Goal: Information Seeking & Learning: Learn about a topic

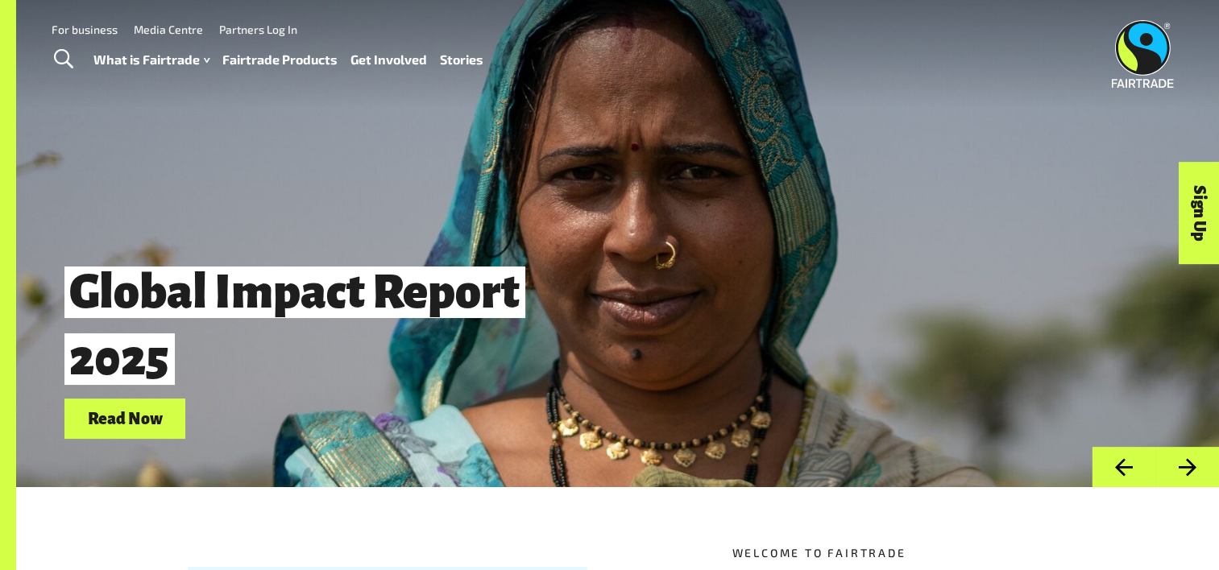
click at [255, 58] on link "Fairtrade Products" at bounding box center [279, 59] width 115 height 23
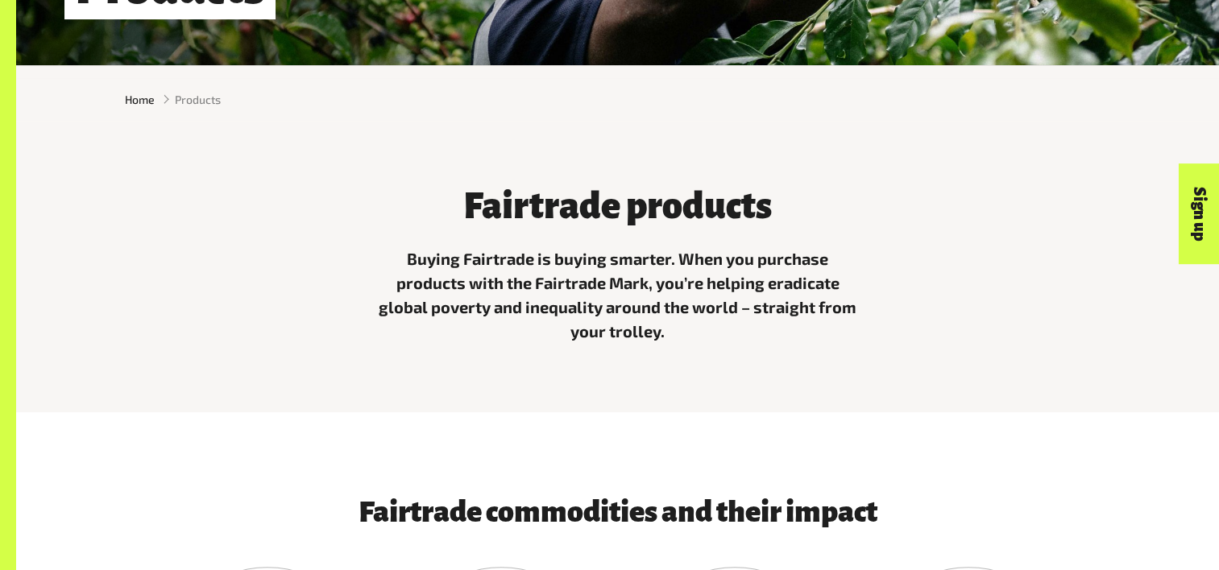
scroll to position [814, 0]
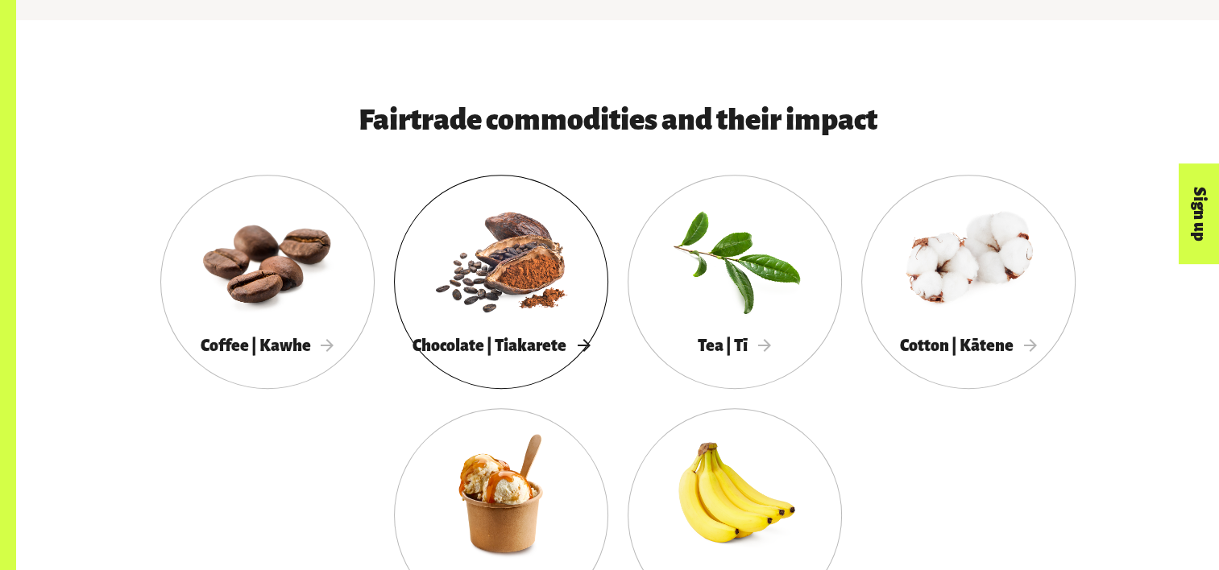
click at [423, 267] on div at bounding box center [501, 259] width 214 height 139
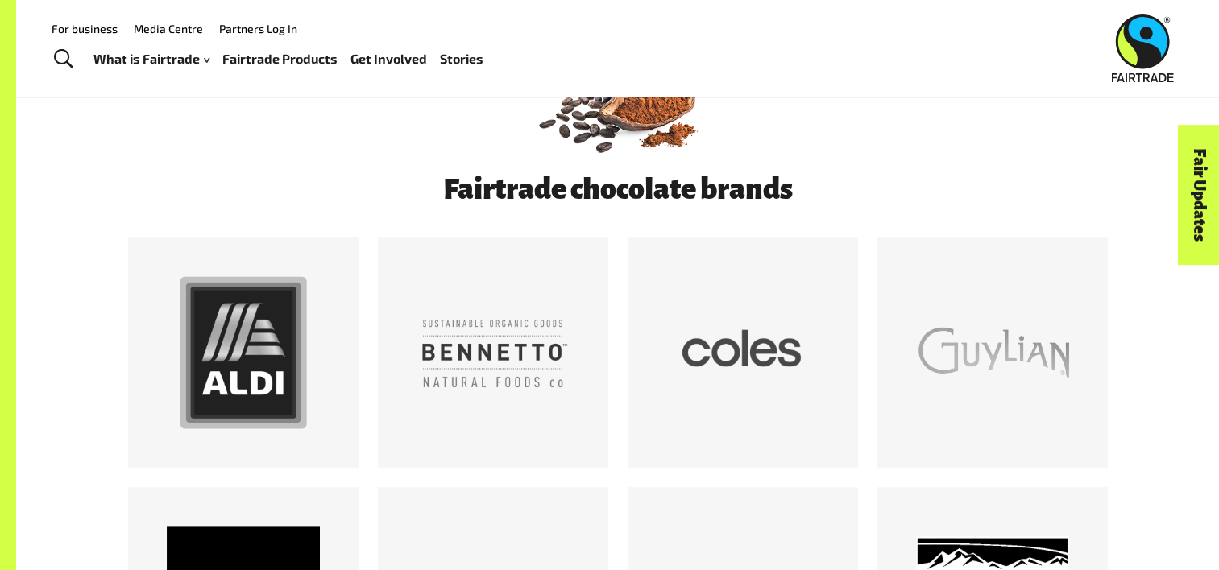
scroll to position [748, 0]
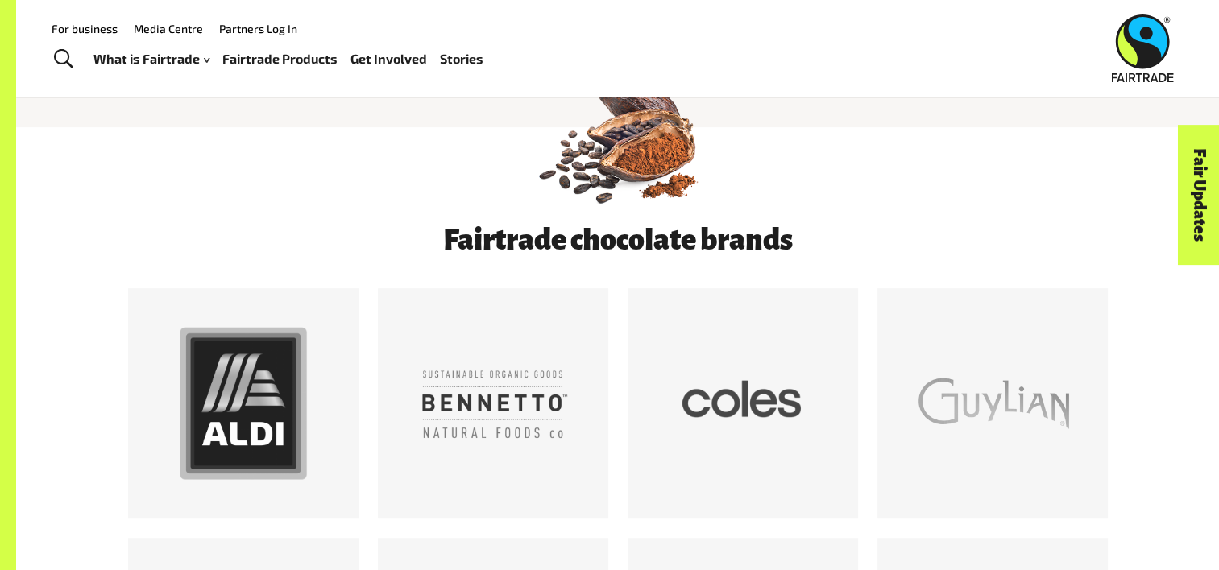
click at [263, 48] on link "Fairtrade Products" at bounding box center [279, 59] width 115 height 23
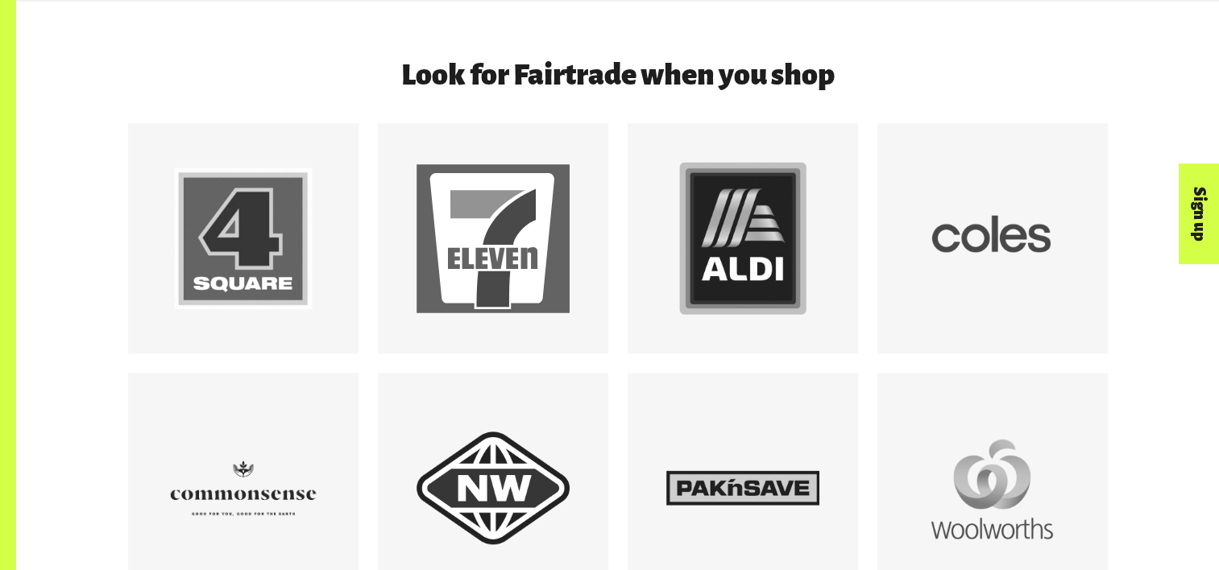
scroll to position [1620, 0]
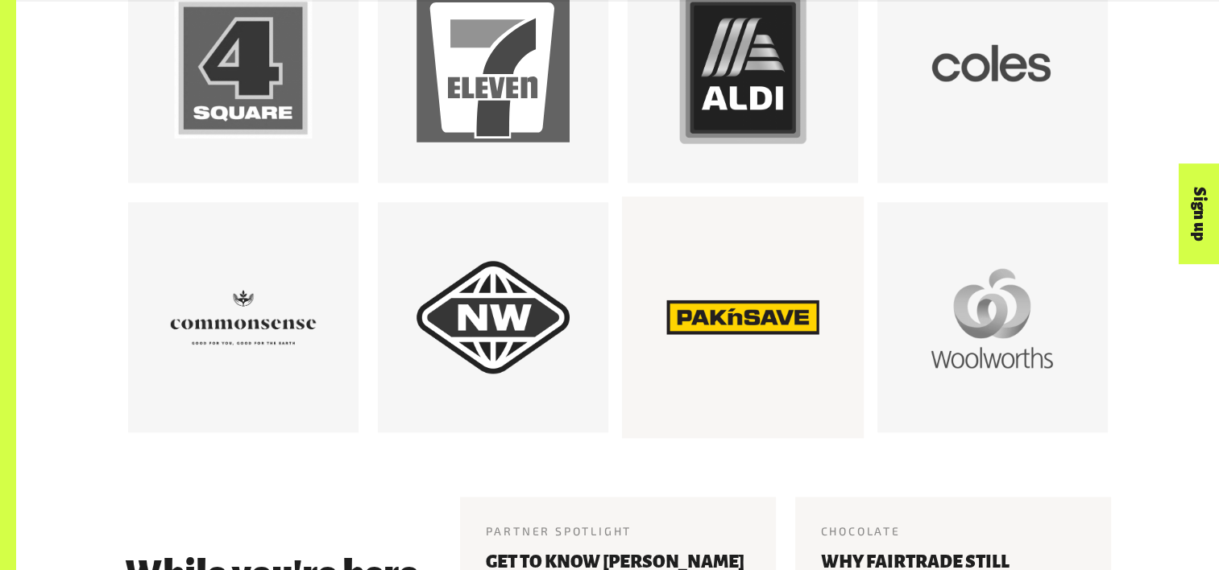
click at [711, 302] on div at bounding box center [742, 317] width 153 height 153
